Goal: Task Accomplishment & Management: Manage account settings

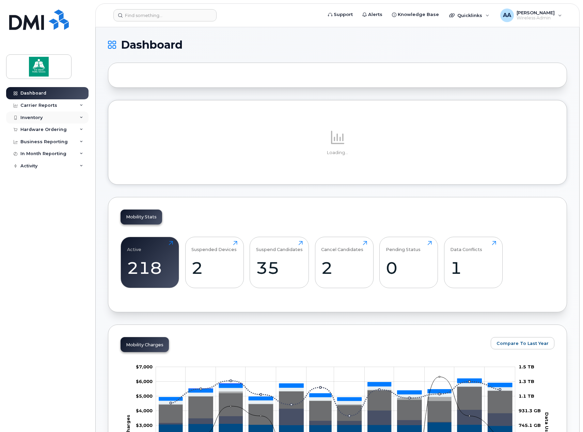
click at [82, 118] on icon at bounding box center [81, 117] width 3 height 3
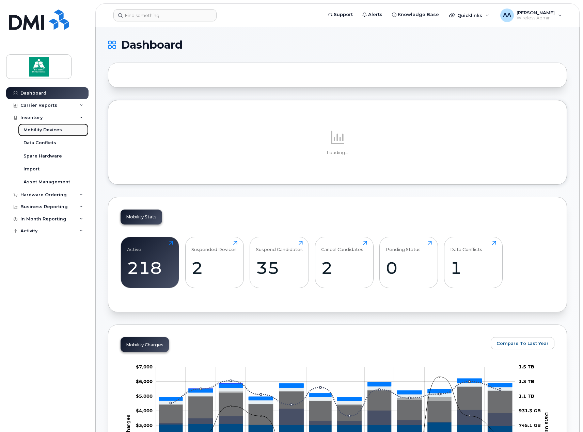
click at [54, 131] on div "Mobility Devices" at bounding box center [42, 130] width 38 height 6
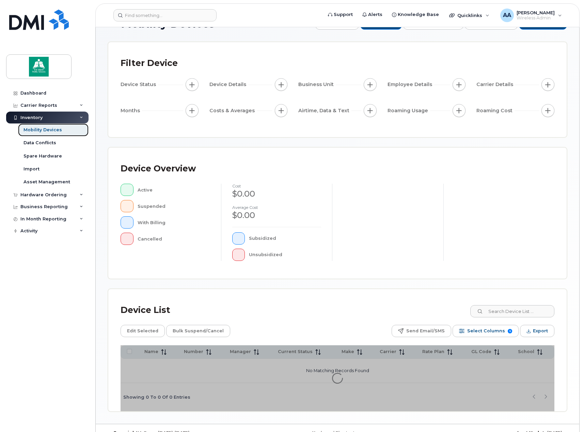
scroll to position [34, 0]
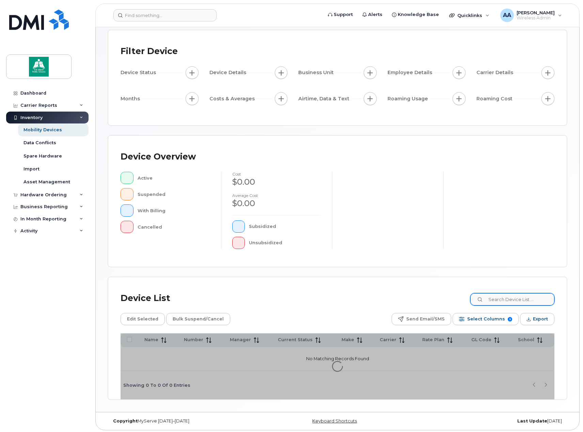
click at [514, 300] on div "Device List Edit Selected Bulk Suspend/Cancel Send Email/SMS Select Columns 9 F…" at bounding box center [337, 338] width 458 height 122
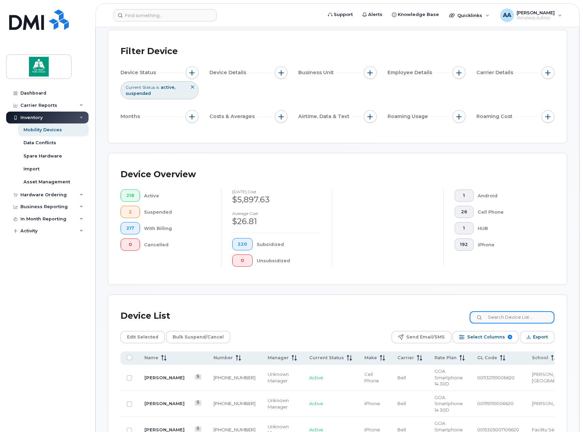
click at [500, 316] on input at bounding box center [511, 317] width 85 height 12
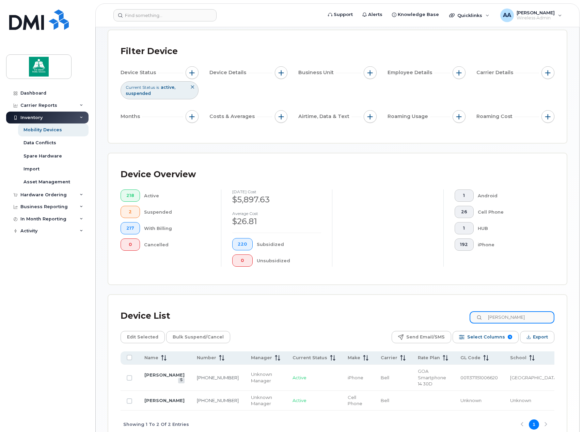
scroll to position [68, 0]
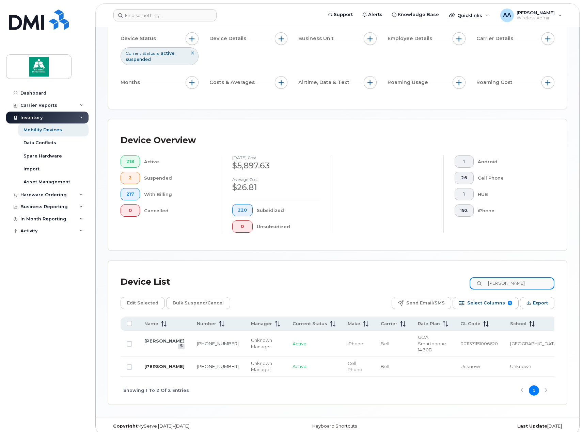
type input "[PERSON_NAME]"
click at [160, 364] on link "[PERSON_NAME]" at bounding box center [164, 366] width 40 height 5
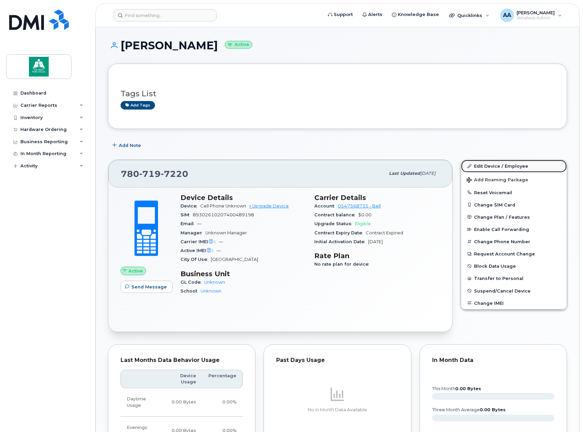
click at [480, 167] on link "Edit Device / Employee" at bounding box center [514, 166] width 106 height 12
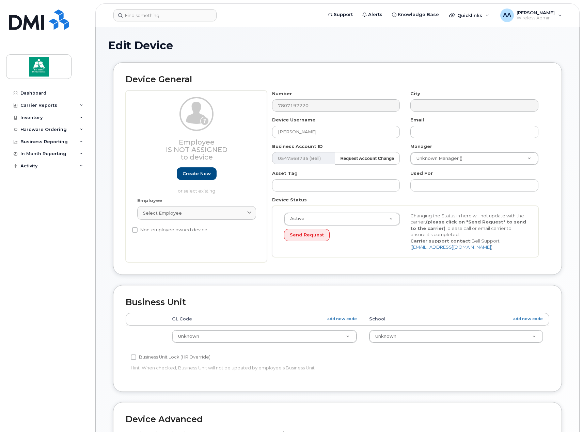
select select "10109119"
select select "10109120"
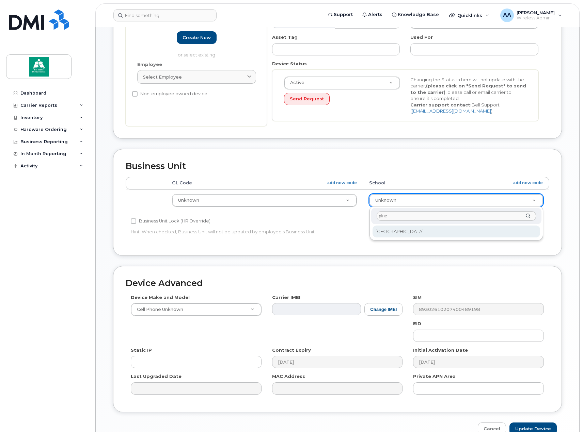
type input "pine"
select select "10109240"
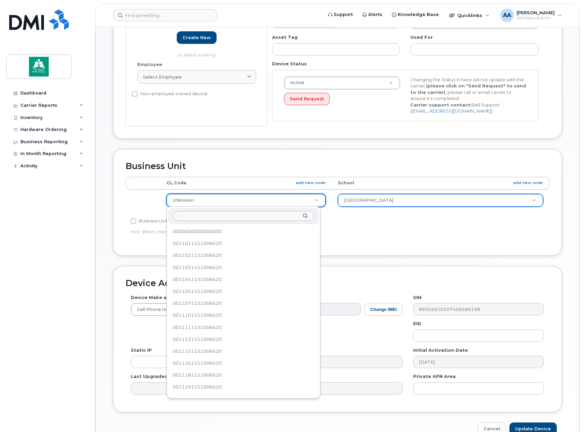
scroll to position [713, 0]
